Goal: Complete application form

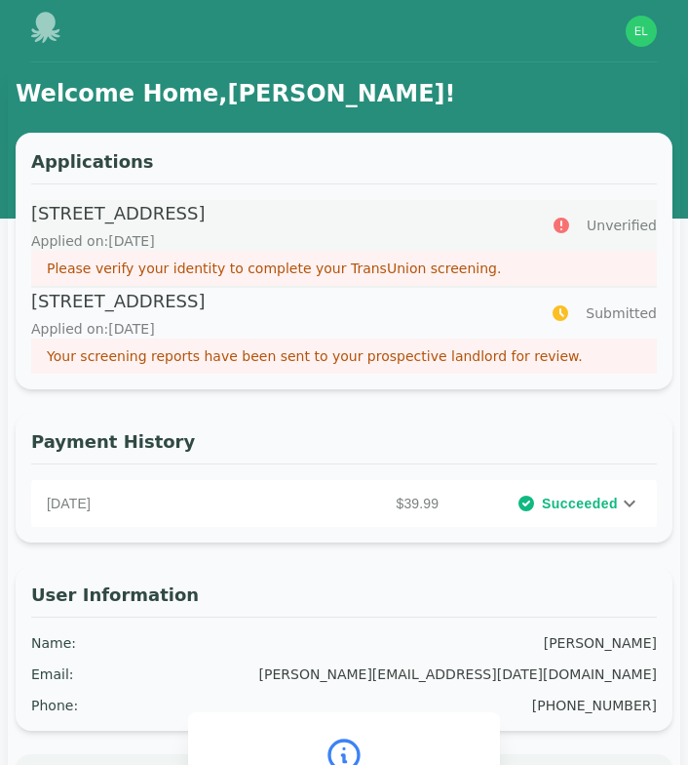
click at [316, 216] on p "872 Bell Street, Birmingham, AL 35205" at bounding box center [279, 213] width 497 height 27
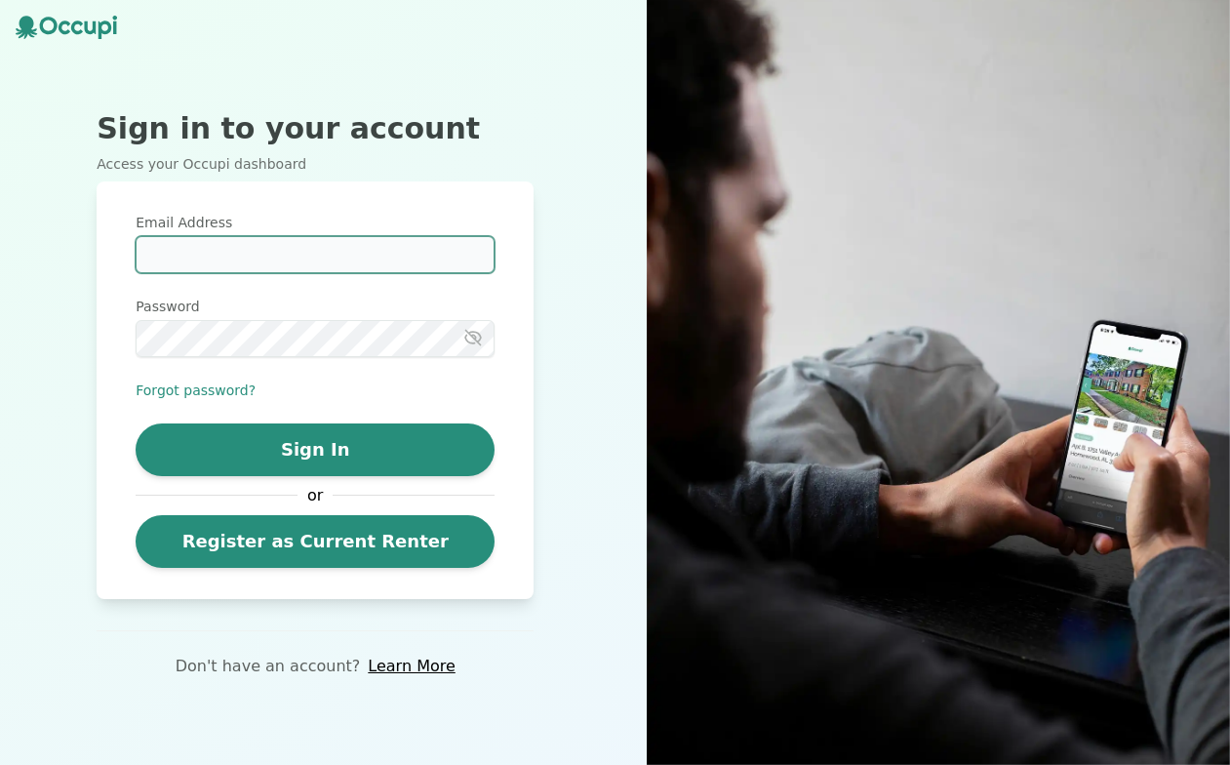
click at [211, 253] on input "Email Address" at bounding box center [315, 254] width 359 height 37
type input "**********"
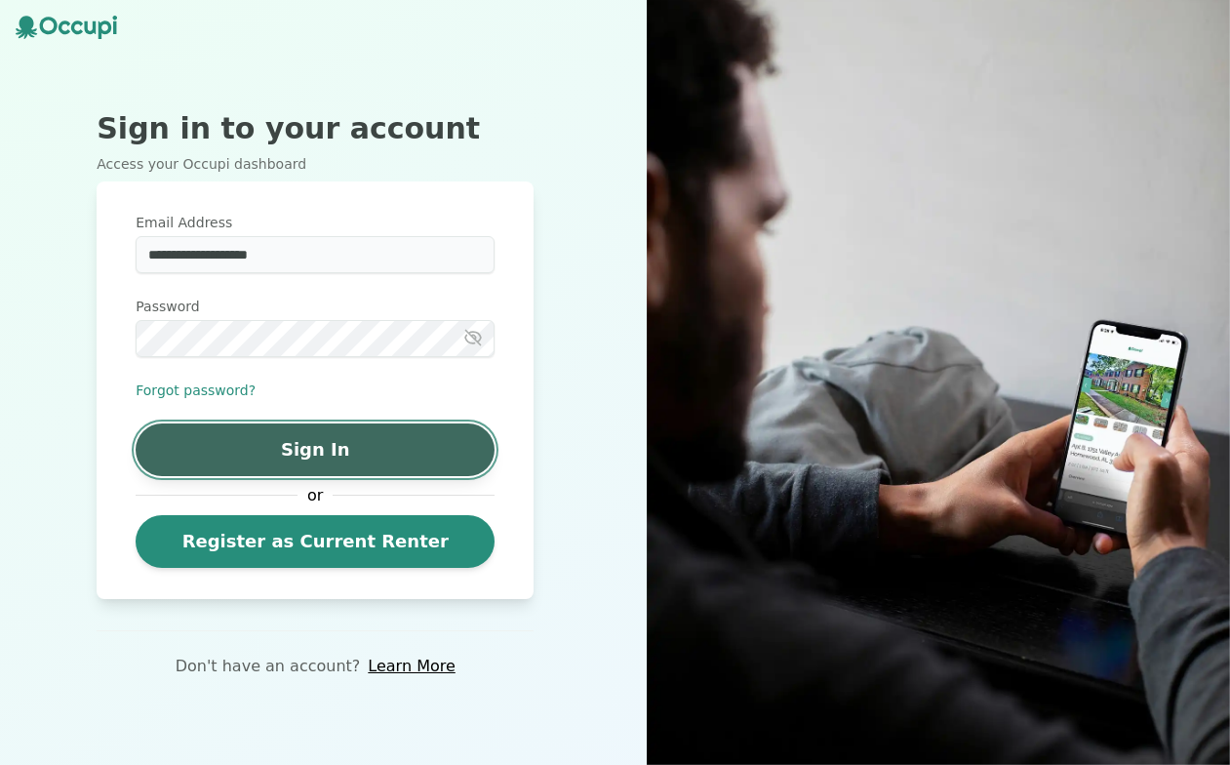
click at [203, 442] on button "Sign In" at bounding box center [315, 449] width 359 height 53
